Goal: Find specific page/section: Find specific page/section

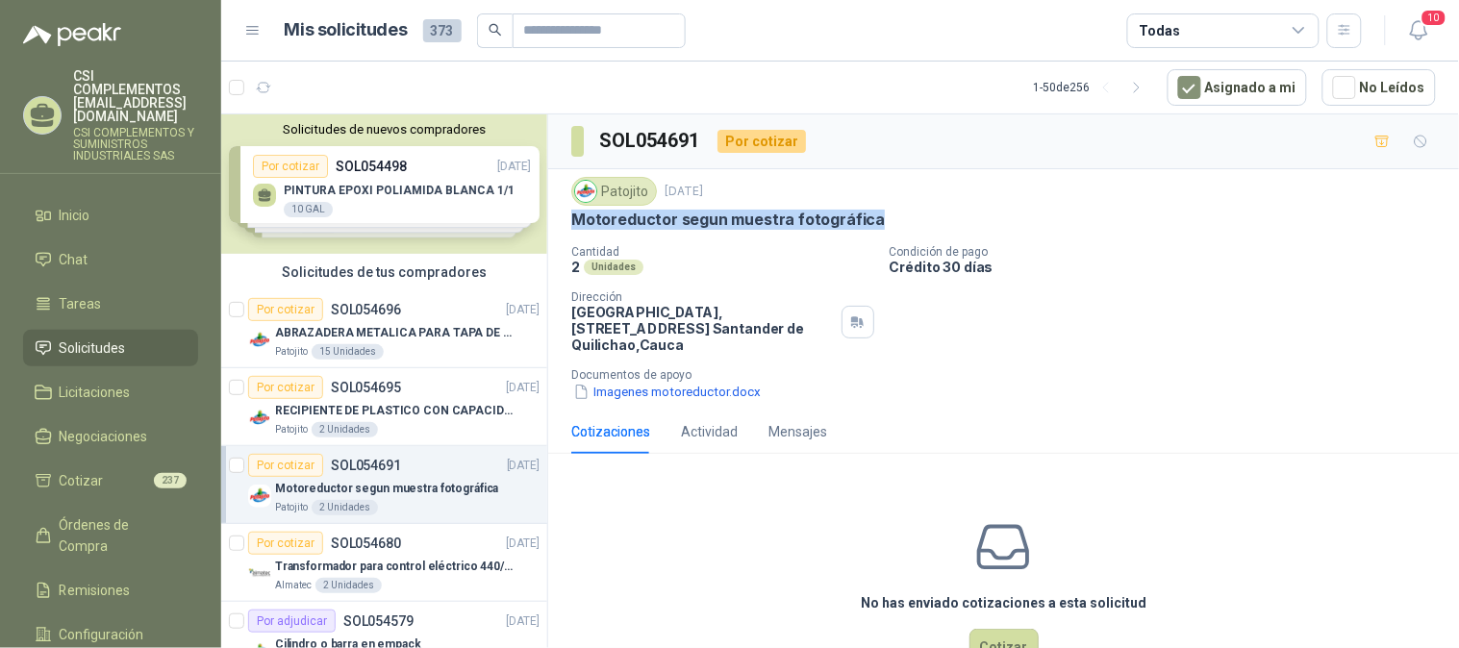
scroll to position [7, 0]
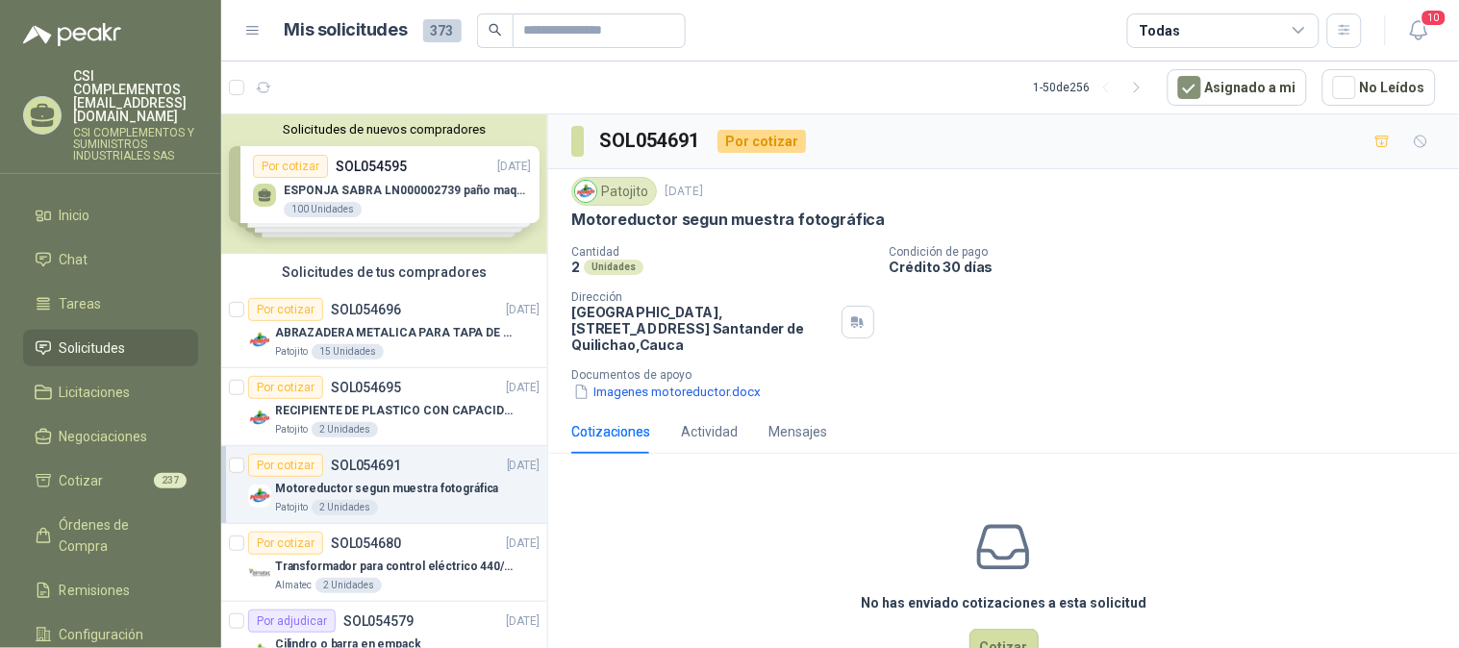
click at [98, 330] on link "Solicitudes" at bounding box center [110, 348] width 175 height 37
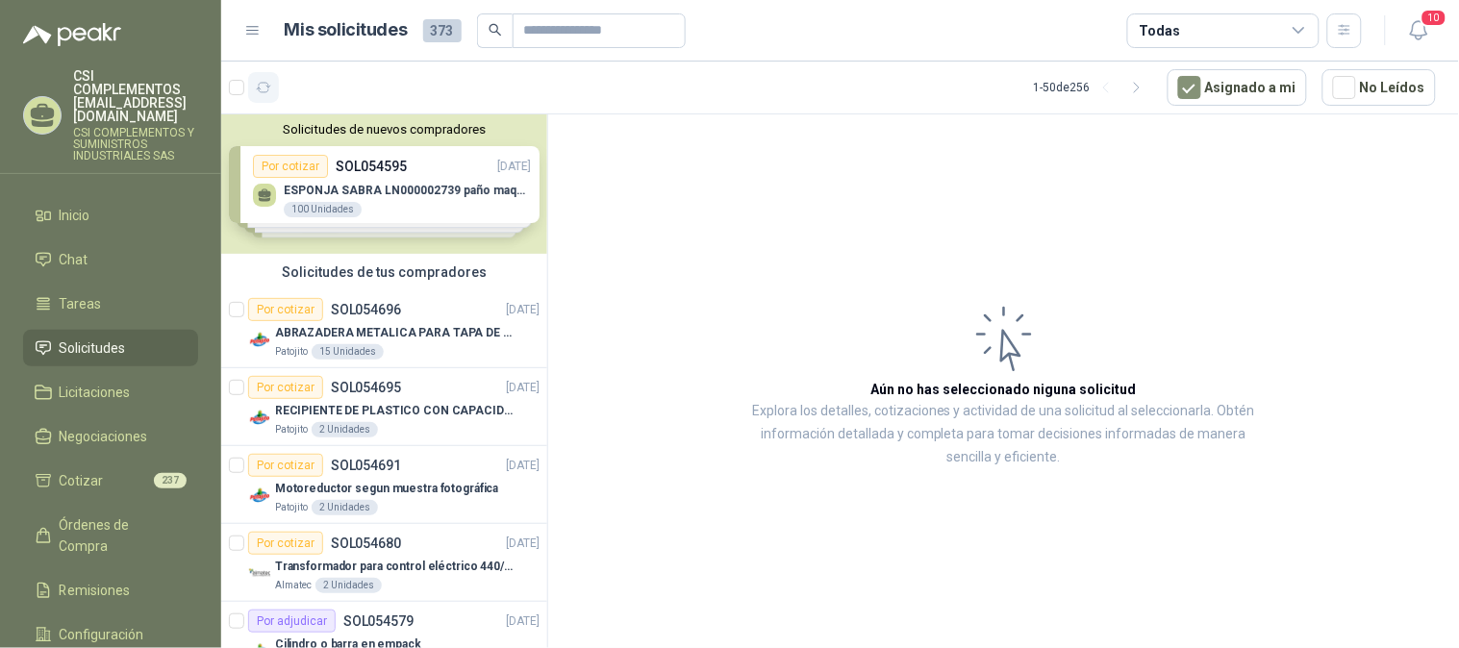
click at [269, 75] on button "button" at bounding box center [263, 87] width 31 height 31
click at [254, 100] on button "button" at bounding box center [263, 87] width 31 height 31
click at [260, 96] on button "button" at bounding box center [263, 87] width 31 height 31
click at [235, 94] on div at bounding box center [254, 87] width 50 height 31
click at [312, 81] on span "42" at bounding box center [320, 78] width 18 height 15
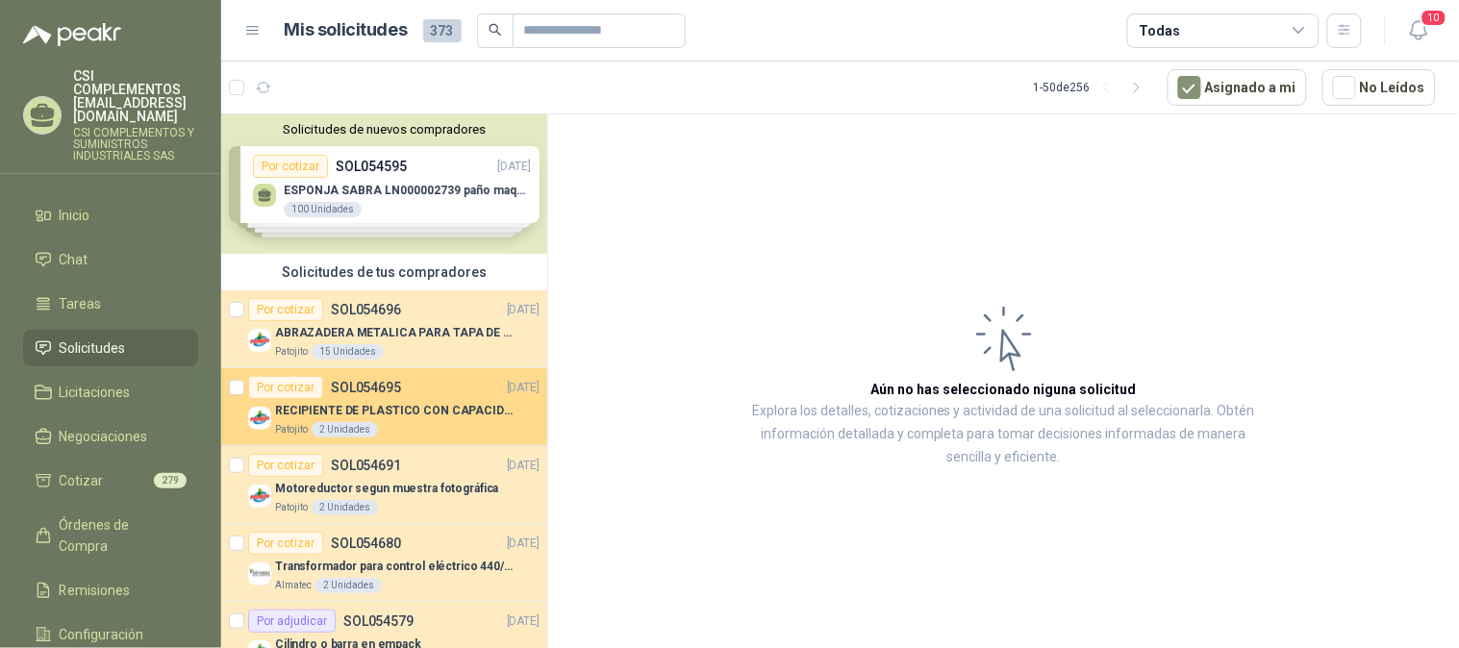
scroll to position [107, 0]
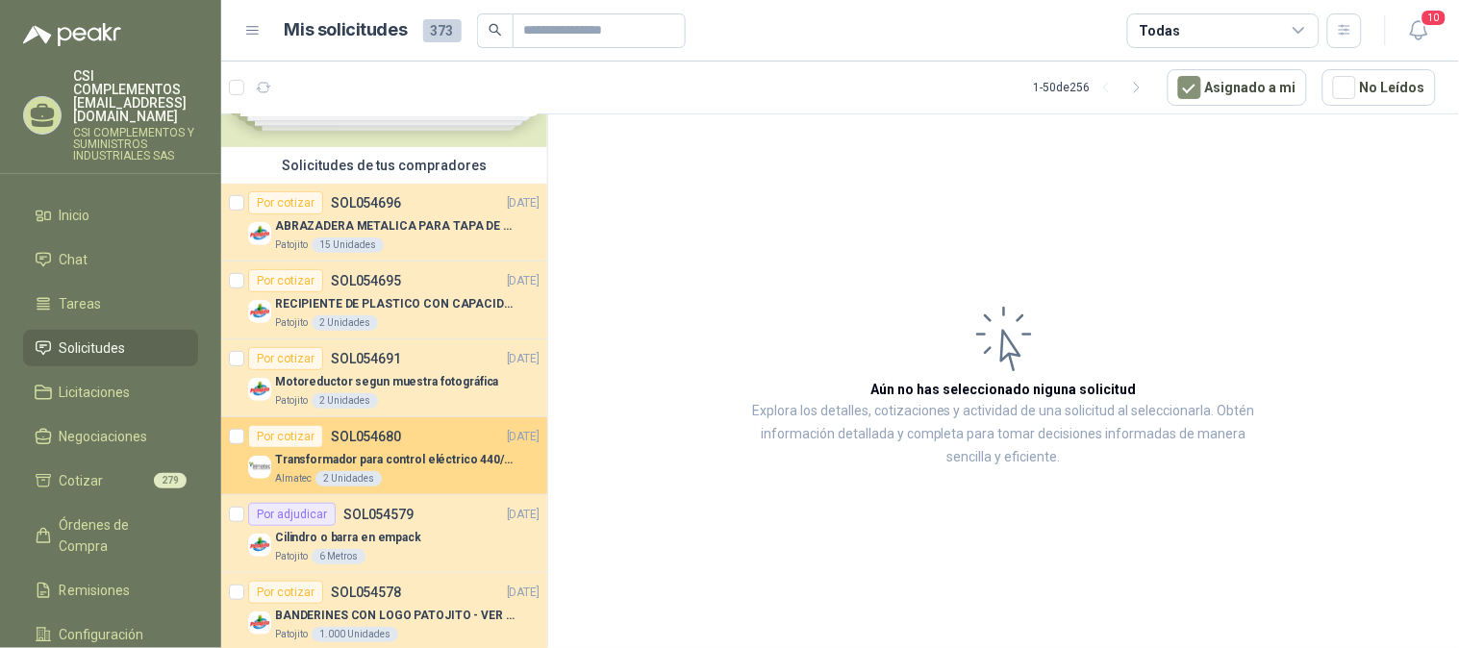
click at [455, 457] on p "Transformador para control eléctrico 440/220/110 - 45O VA." at bounding box center [394, 460] width 239 height 18
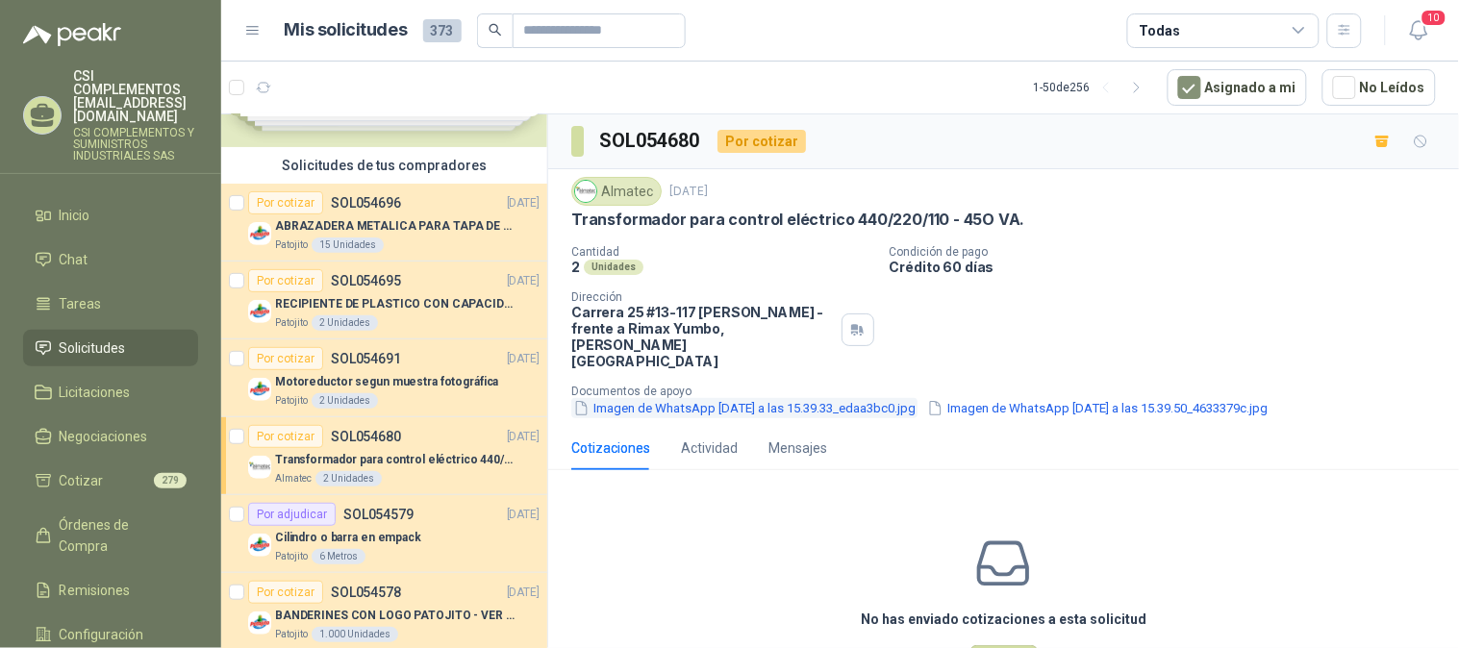
click at [738, 398] on button "Imagen de WhatsApp 2025-09-02 a las 15.39.33_edaa3bc0.jpg" at bounding box center [744, 408] width 346 height 20
